Goal: Navigation & Orientation: Find specific page/section

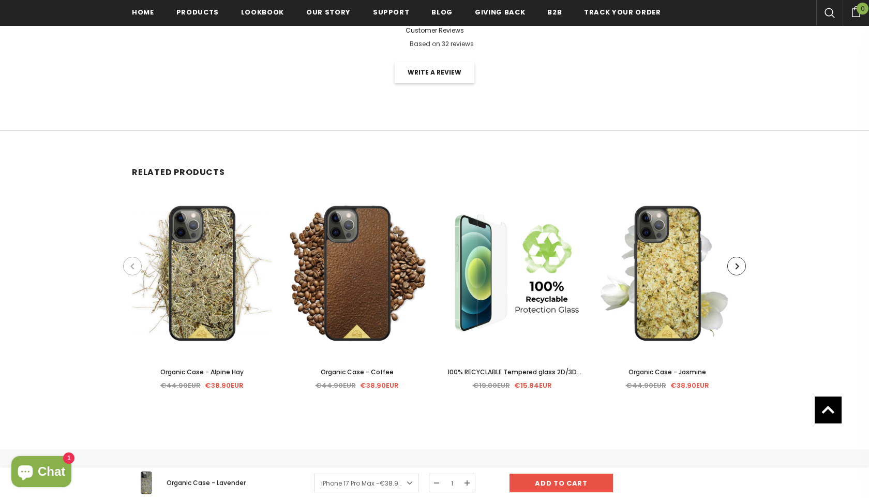
scroll to position [2449, 0]
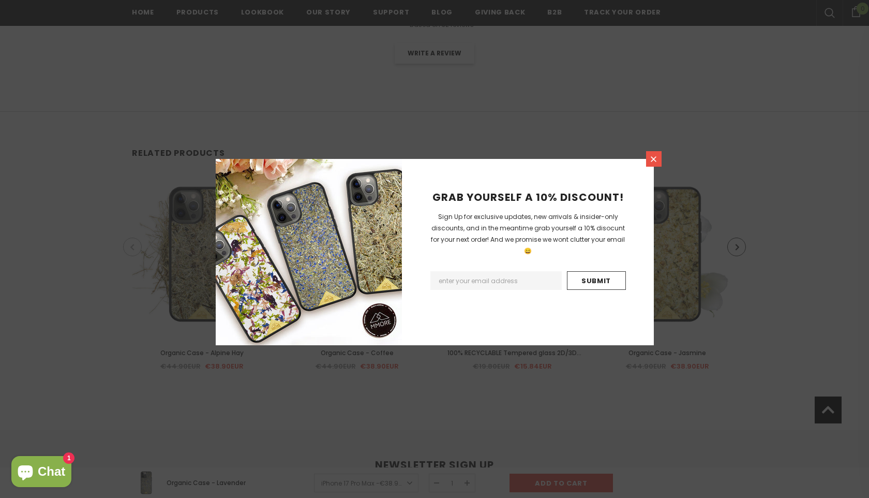
click at [653, 155] on icon at bounding box center [653, 159] width 9 height 9
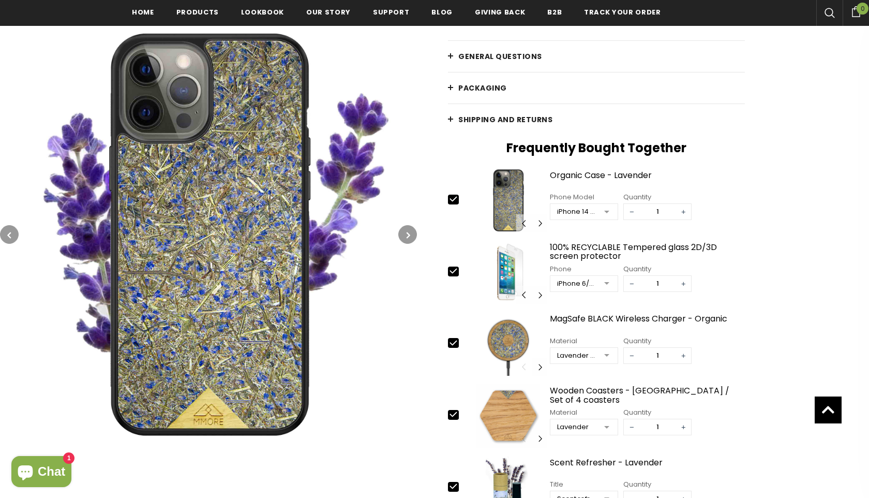
scroll to position [0, 0]
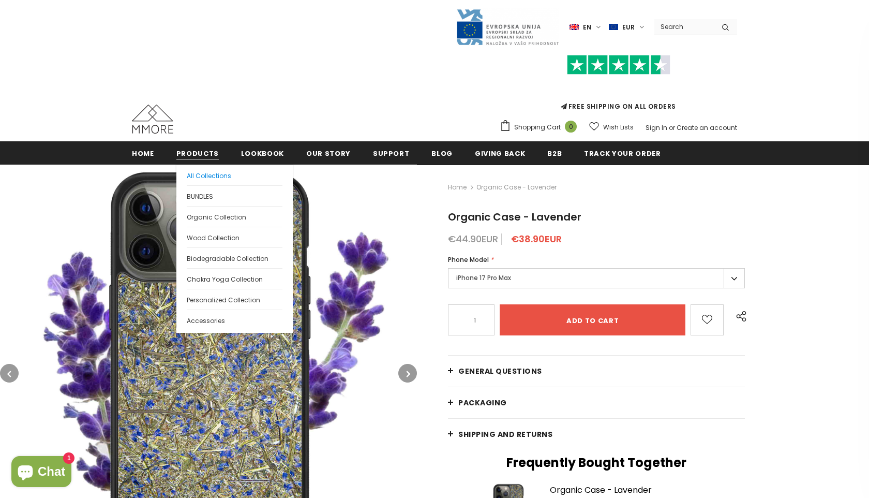
click at [207, 177] on span "All Collections" at bounding box center [209, 175] width 45 height 9
